Goal: Navigation & Orientation: Go to known website

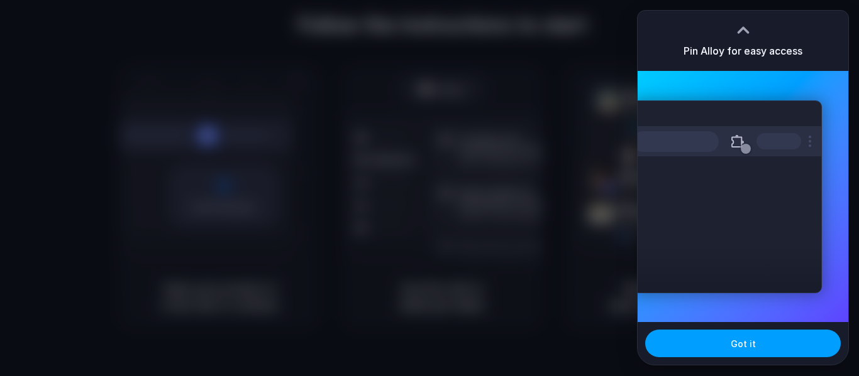
click at [764, 346] on button "Got it" at bounding box center [742, 344] width 195 height 28
